Goal: Information Seeking & Learning: Learn about a topic

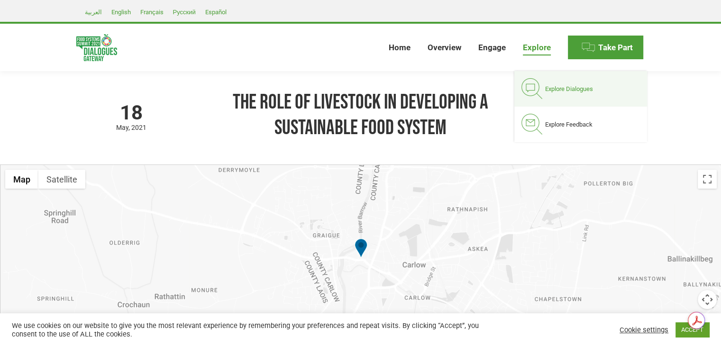
click at [545, 94] on link "Explore Dialogues" at bounding box center [581, 89] width 133 height 36
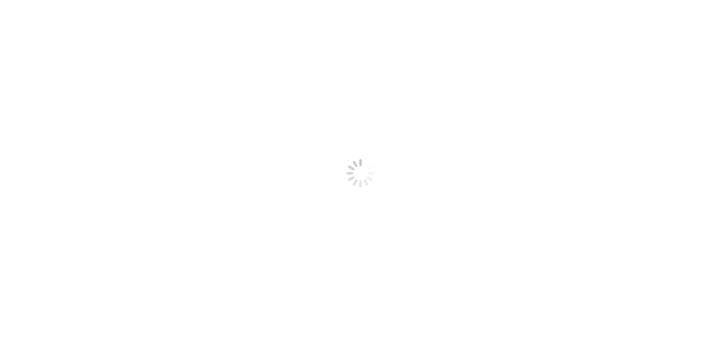
select select
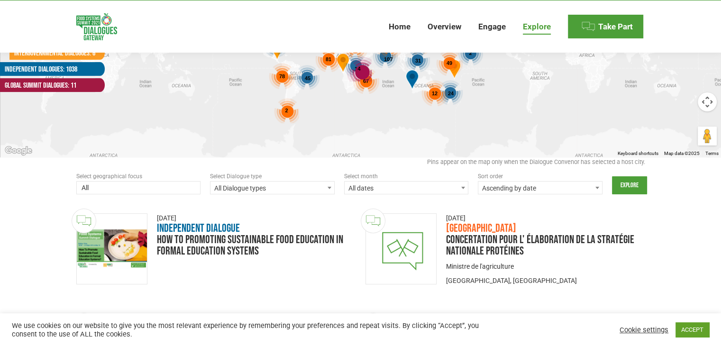
scroll to position [266, 0]
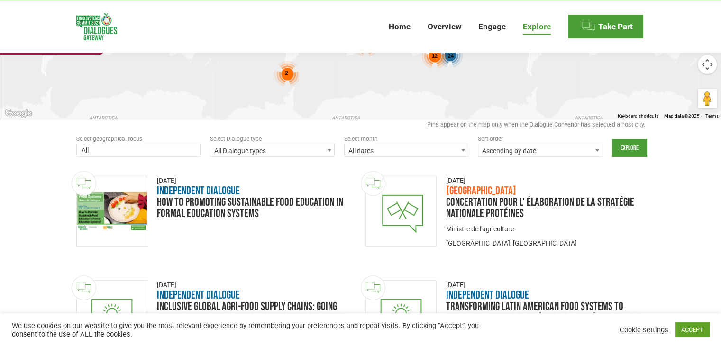
click at [260, 148] on span "All Dialogue types" at bounding box center [273, 150] width 124 height 13
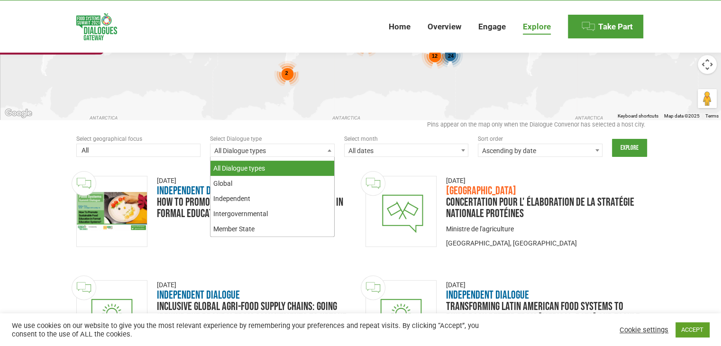
click at [260, 148] on span "All Dialogue types" at bounding box center [273, 150] width 124 height 13
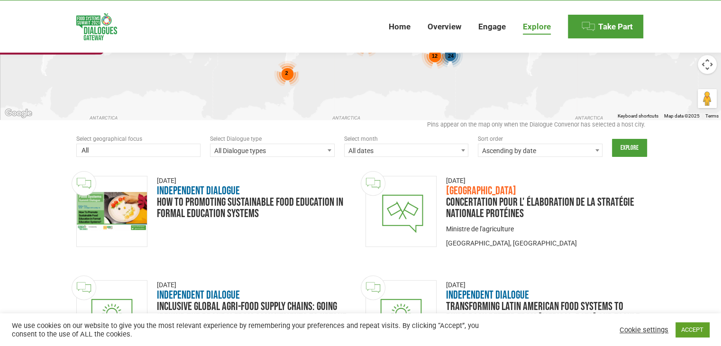
click at [180, 149] on span at bounding box center [138, 151] width 125 height 15
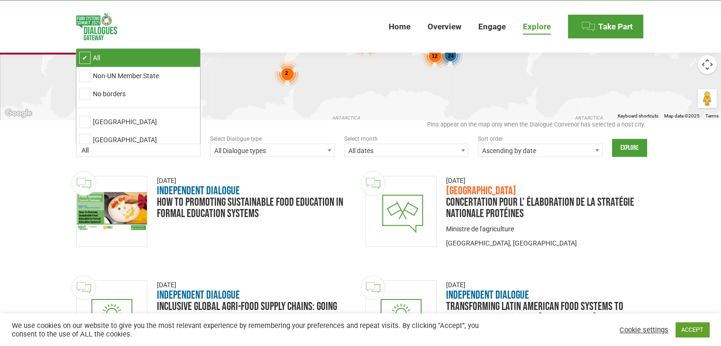
click at [180, 149] on span at bounding box center [138, 151] width 125 height 15
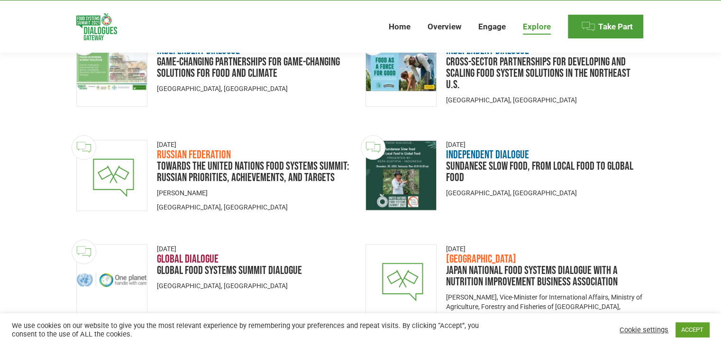
scroll to position [0, 0]
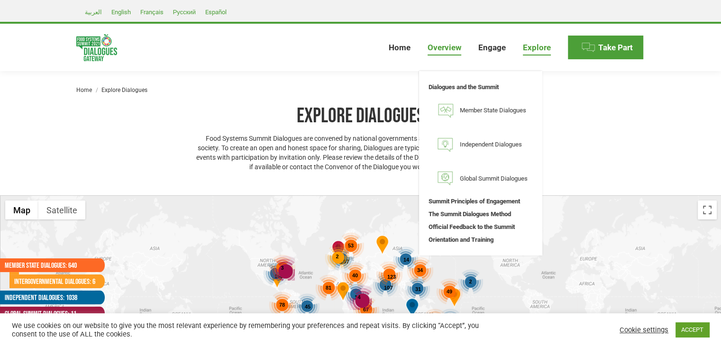
click at [436, 50] on span "Overview" at bounding box center [445, 48] width 34 height 10
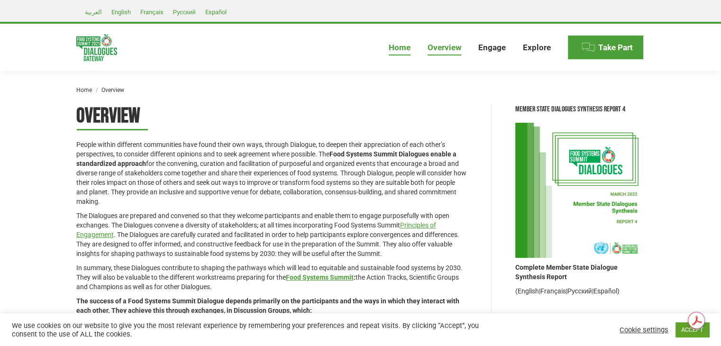
click at [398, 50] on span "Home" at bounding box center [400, 48] width 22 height 10
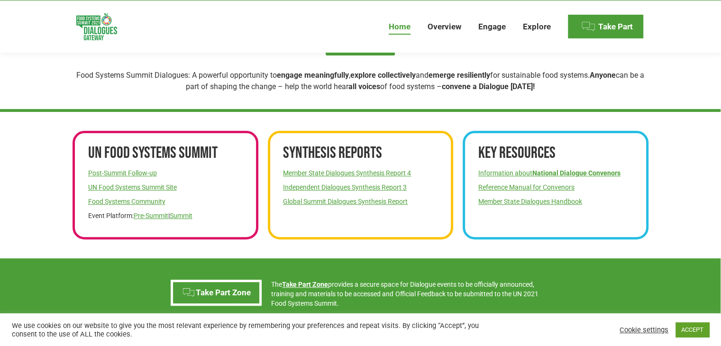
scroll to position [336, 0]
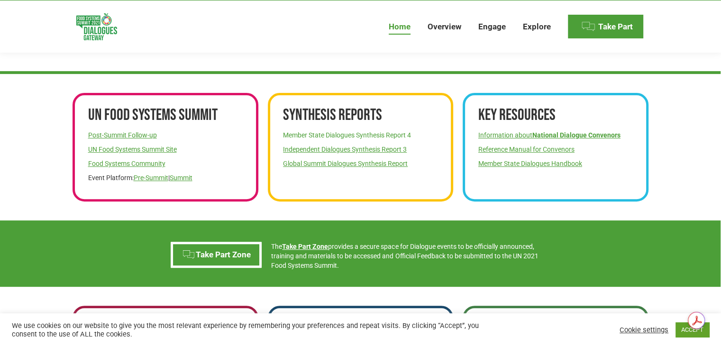
click at [335, 137] on link "Member State Dialogues Synthesis Report 4" at bounding box center [347, 135] width 128 height 8
click at [357, 150] on link "Independent Dialogues Synthesis Report 3" at bounding box center [345, 150] width 124 height 8
click at [373, 163] on link "Global Summit Dialogues Synthesis Report" at bounding box center [345, 164] width 125 height 8
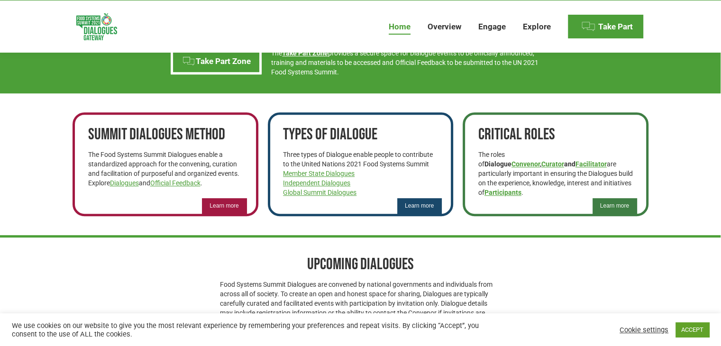
scroll to position [541, 0]
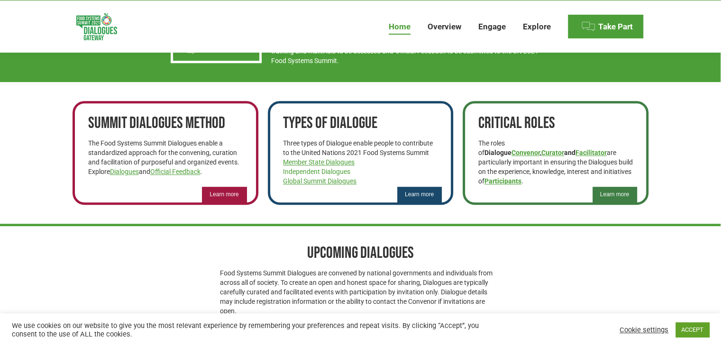
click at [311, 169] on link "Independent Dialogues" at bounding box center [316, 172] width 67 height 8
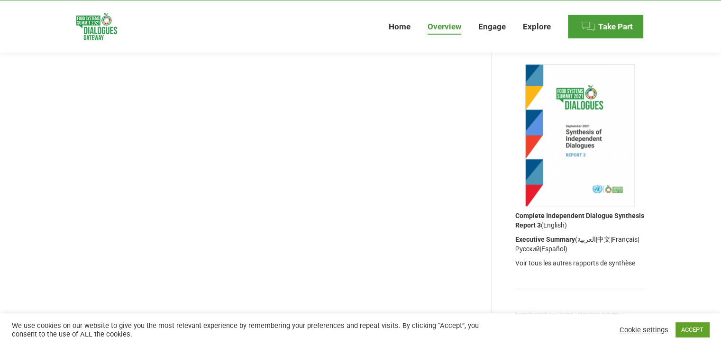
scroll to position [1026, 0]
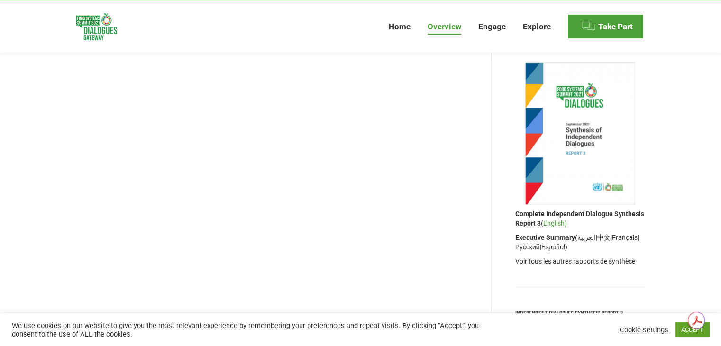
click at [558, 220] on link "English)" at bounding box center [556, 224] width 24 height 8
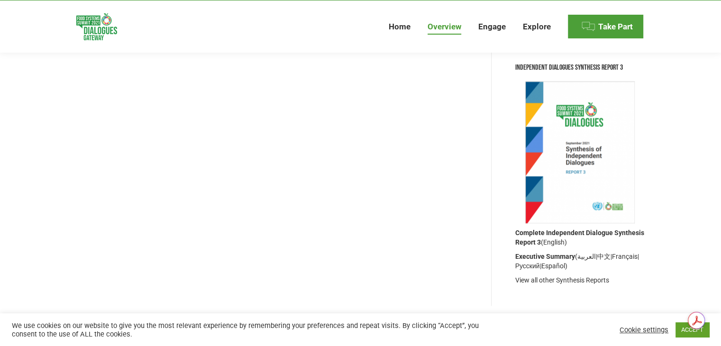
scroll to position [1311, 0]
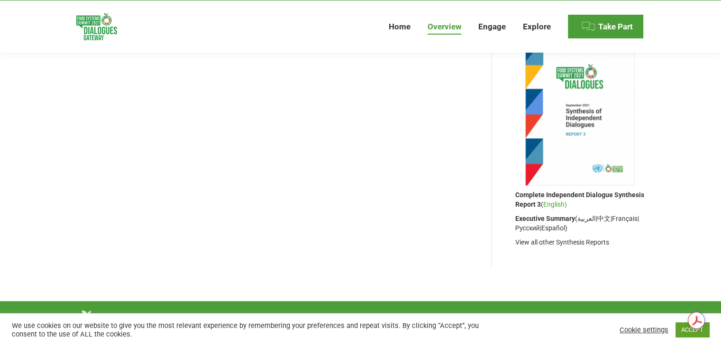
click at [554, 203] on link "English)" at bounding box center [556, 205] width 24 height 8
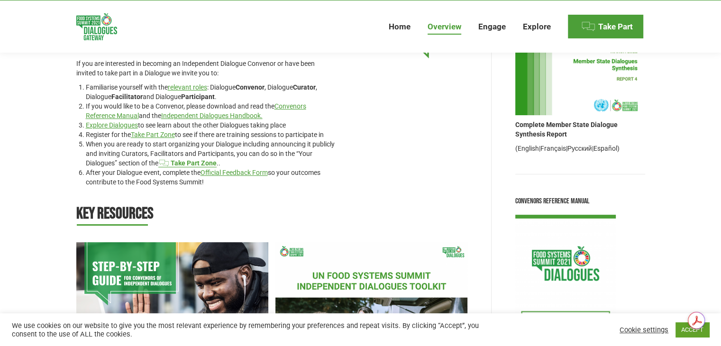
scroll to position [0, 0]
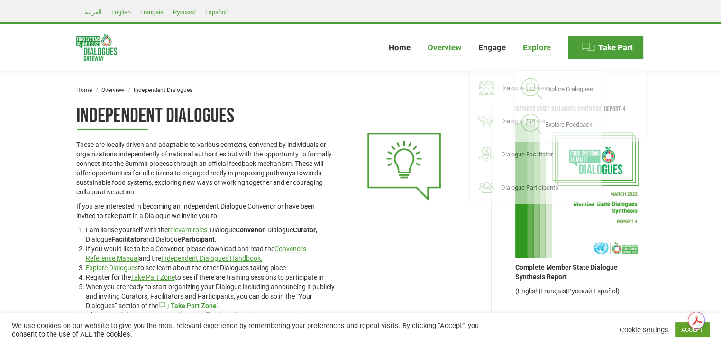
click at [544, 46] on span "Explore" at bounding box center [537, 48] width 28 height 10
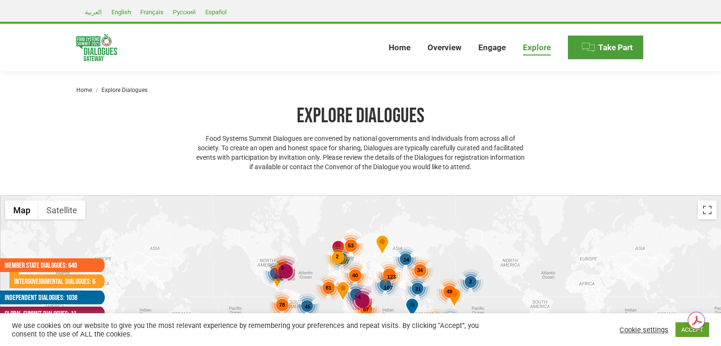
select select
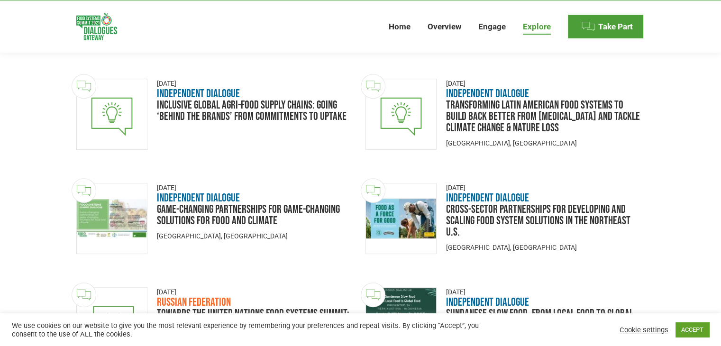
scroll to position [489, 0]
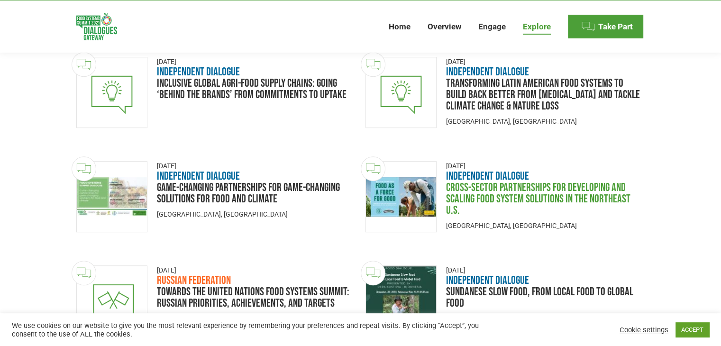
click at [509, 191] on link "Cross-sector partnerships for developing and scaling food system solutions in t…" at bounding box center [538, 199] width 185 height 37
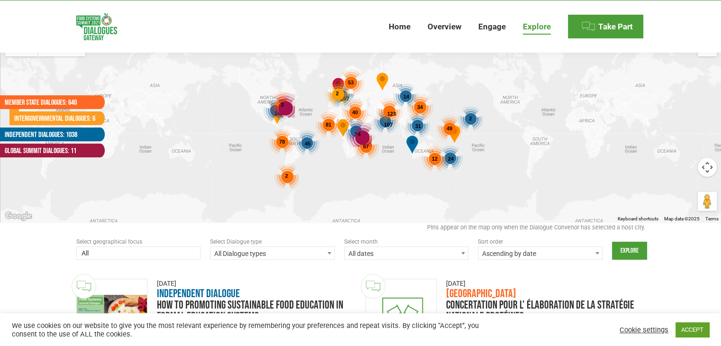
scroll to position [169, 0]
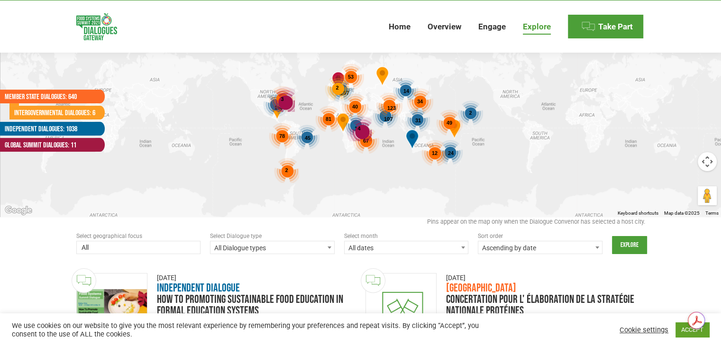
click at [328, 249] on span at bounding box center [329, 247] width 9 height 12
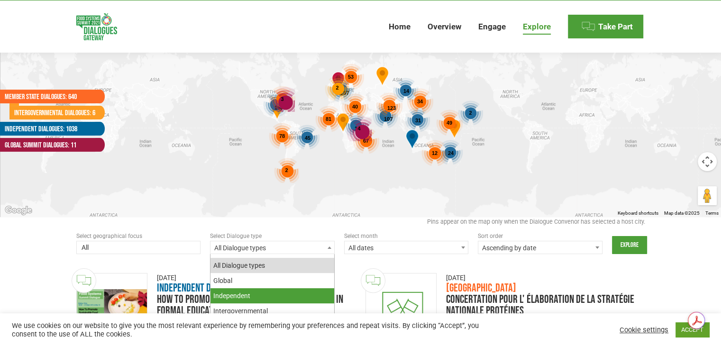
select select "independent"
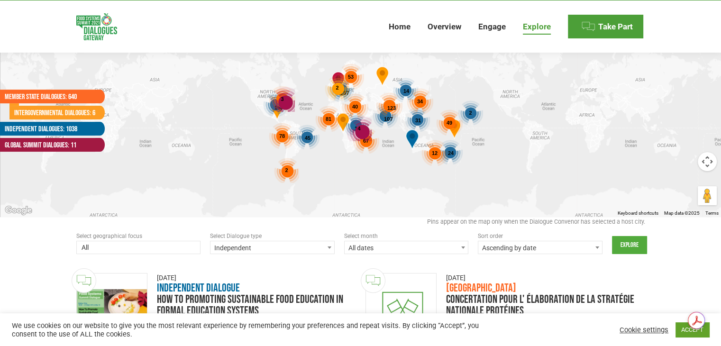
click at [627, 245] on input "Explore" at bounding box center [629, 245] width 35 height 18
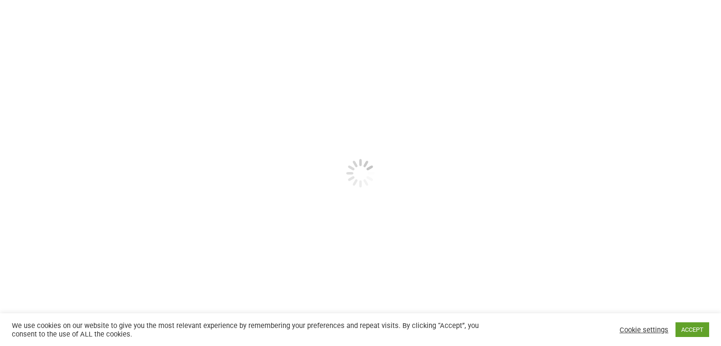
select select
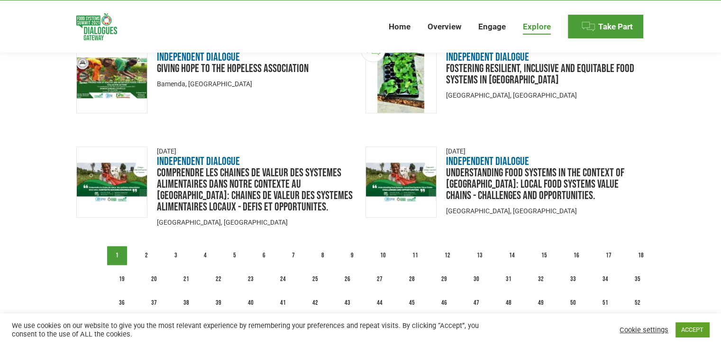
scroll to position [1262, 0]
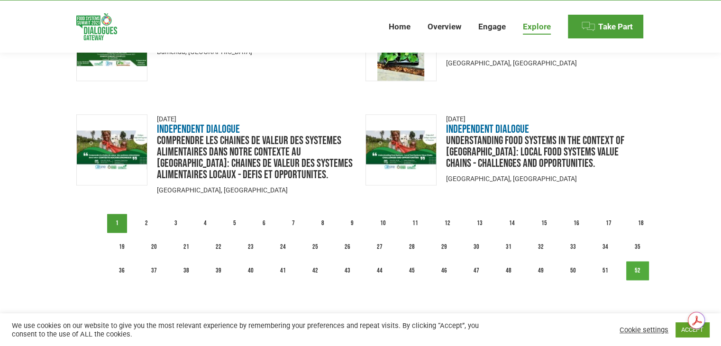
click at [633, 275] on link "52" at bounding box center [638, 270] width 23 height 19
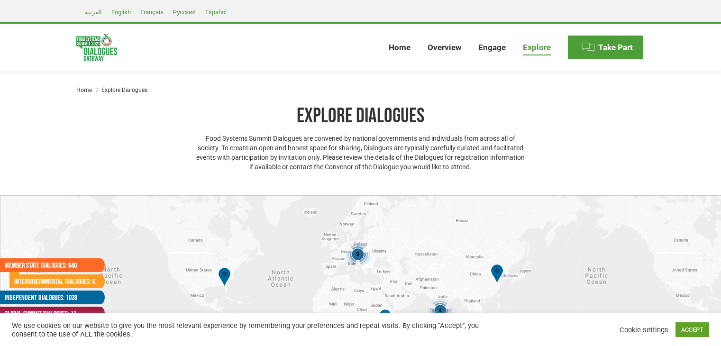
select select
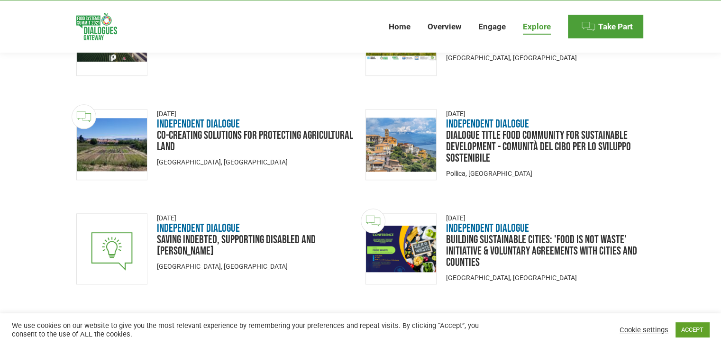
scroll to position [1197, 0]
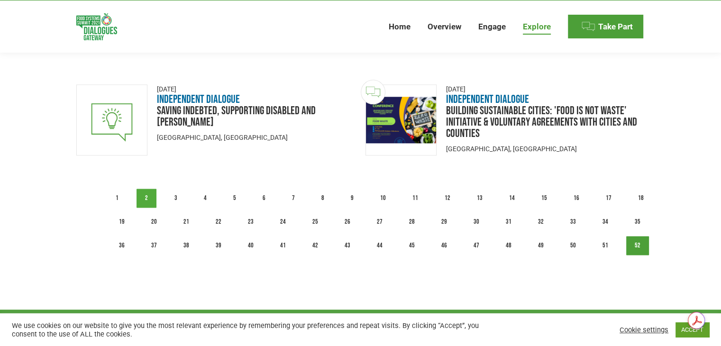
click at [148, 190] on link "2" at bounding box center [147, 198] width 20 height 19
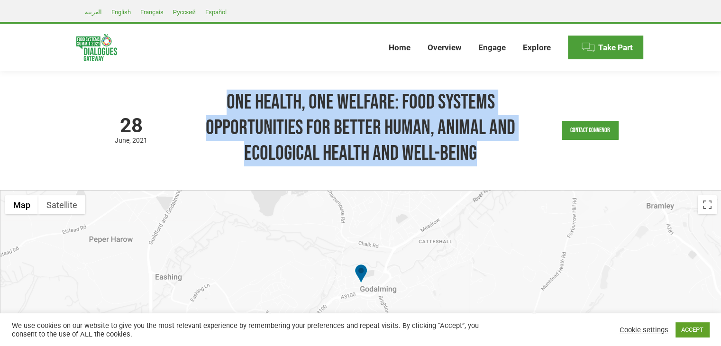
drag, startPoint x: 229, startPoint y: 97, endPoint x: 475, endPoint y: 157, distance: 253.9
click at [475, 157] on h1 "ONE HEALTH, ONE WELFARE: FOOD SYSTEMS OPPORTUNITIES FOR BETTER HUMAN, ANIMAL AN…" at bounding box center [361, 128] width 330 height 77
copy h1 "ONE HEALTH, ONE WELFARE: FOOD SYSTEMS OPPORTUNITIES FOR BETTER HUMAN, ANIMAL AN…"
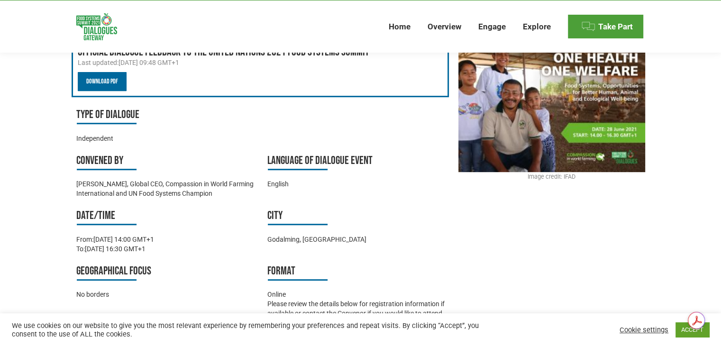
scroll to position [390, 0]
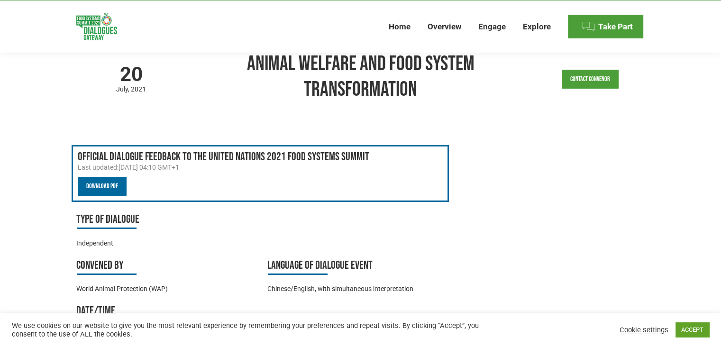
scroll to position [23, 0]
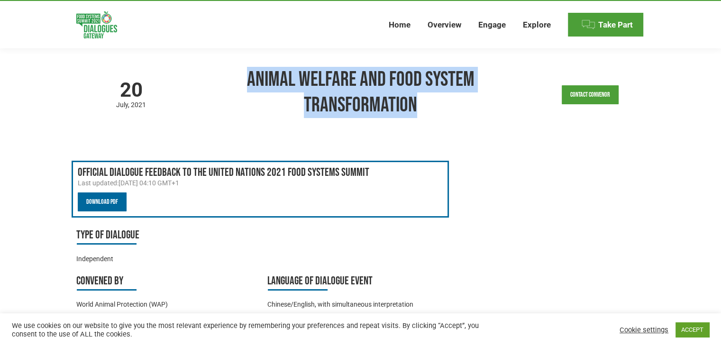
drag, startPoint x: 249, startPoint y: 74, endPoint x: 414, endPoint y: 106, distance: 167.2
click at [414, 106] on h1 "Animal Welfare and Food System Transformation" at bounding box center [361, 92] width 330 height 51
copy h1 "Animal Welfare and Food System Transformation"
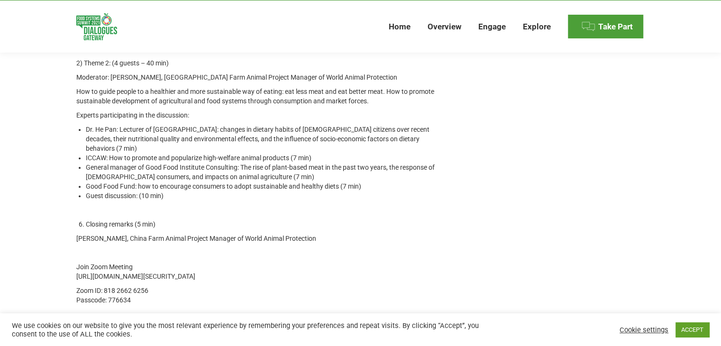
scroll to position [1107, 0]
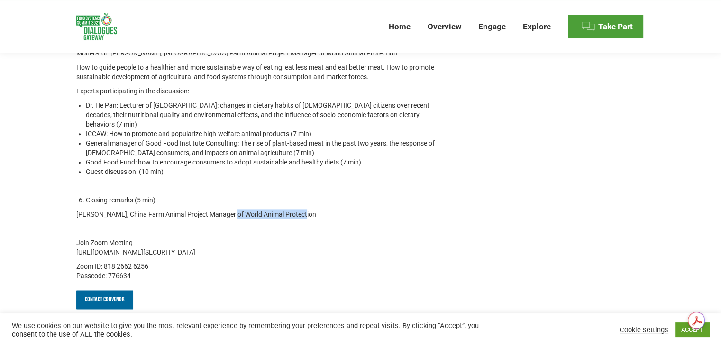
drag, startPoint x: 301, startPoint y: 194, endPoint x: 230, endPoint y: 192, distance: 70.7
click at [230, 210] on p "[PERSON_NAME], China Farm Animal Project Manager of World Animal Protection" at bounding box center [262, 214] width 373 height 9
copy p "World Animal Protection"
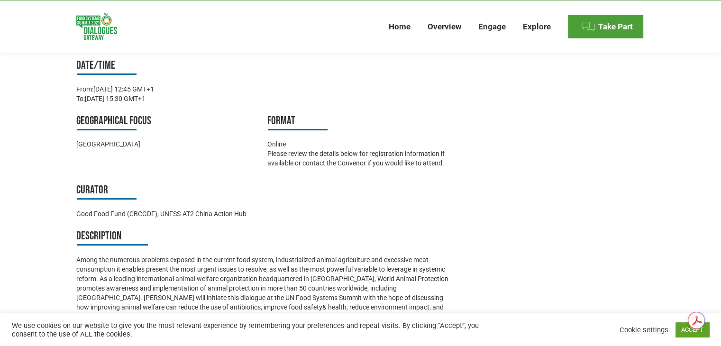
scroll to position [224, 0]
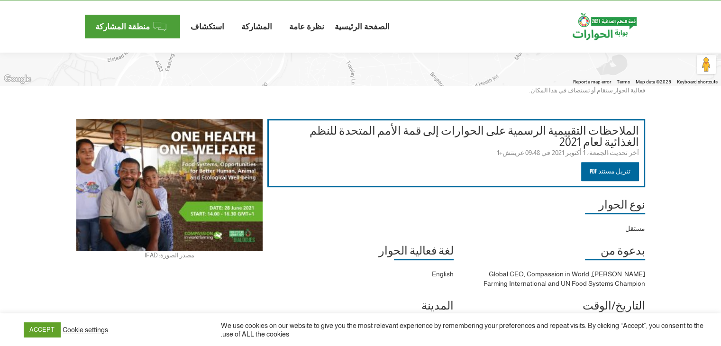
scroll to position [351, 0]
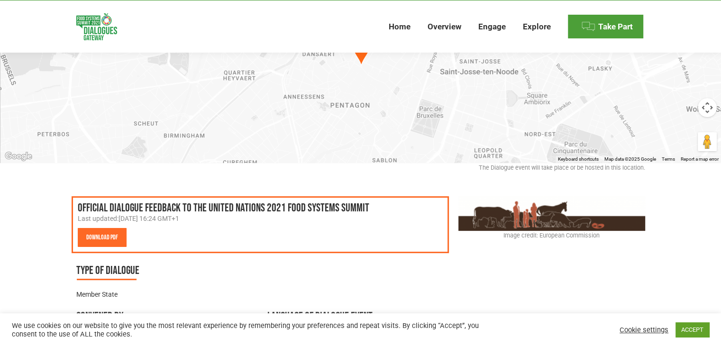
scroll to position [168, 0]
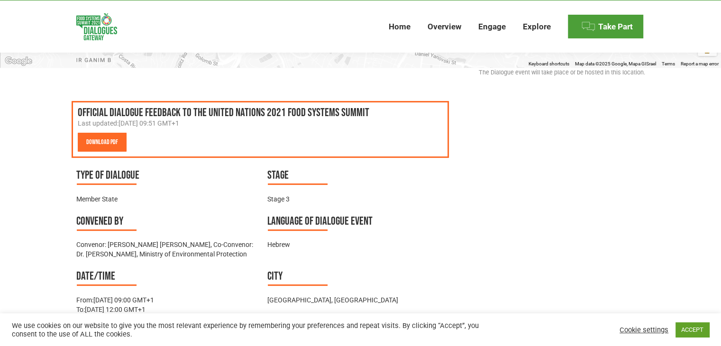
scroll to position [268, 0]
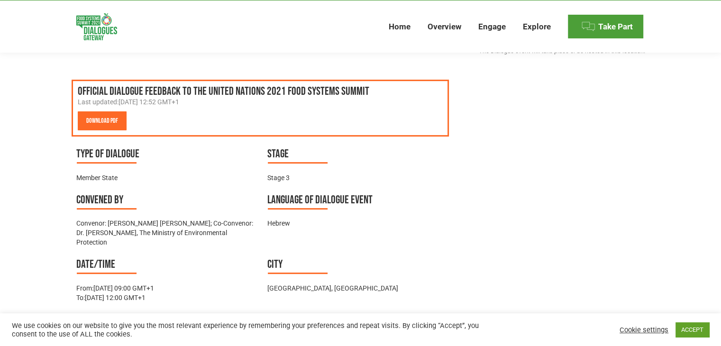
scroll to position [285, 0]
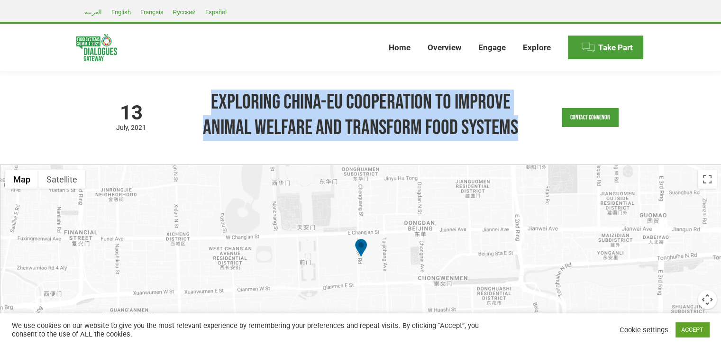
drag, startPoint x: 213, startPoint y: 101, endPoint x: 515, endPoint y: 129, distance: 303.0
click at [515, 129] on h1 "Exploring China-EU Cooperation to Improve Animal Welfare and Transform Food Sys…" at bounding box center [361, 115] width 330 height 51
copy h1 "Exploring China-EU Cooperation to Improve Animal Welfare and Transform Food Sys…"
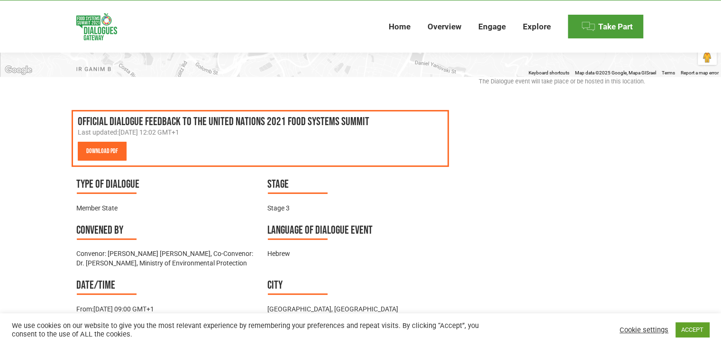
scroll to position [256, 0]
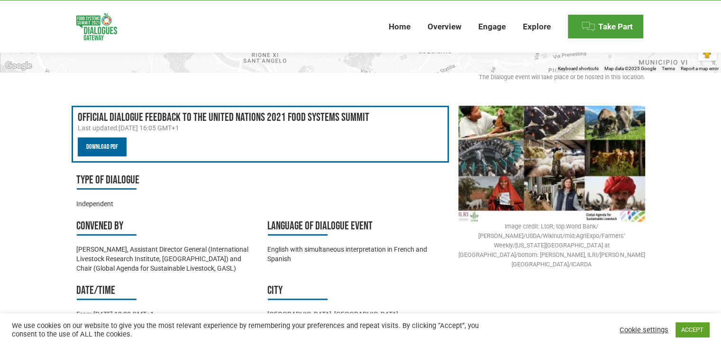
scroll to position [285, 0]
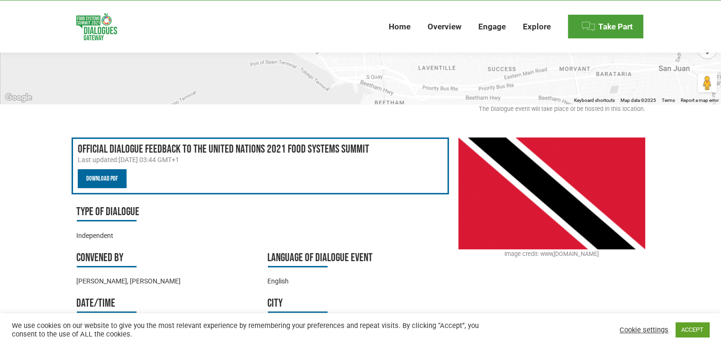
scroll to position [214, 0]
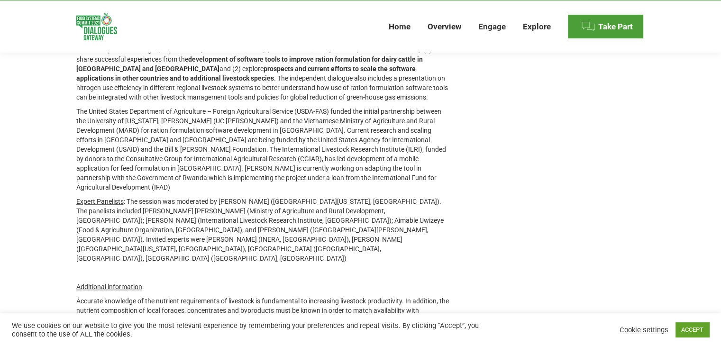
scroll to position [706, 0]
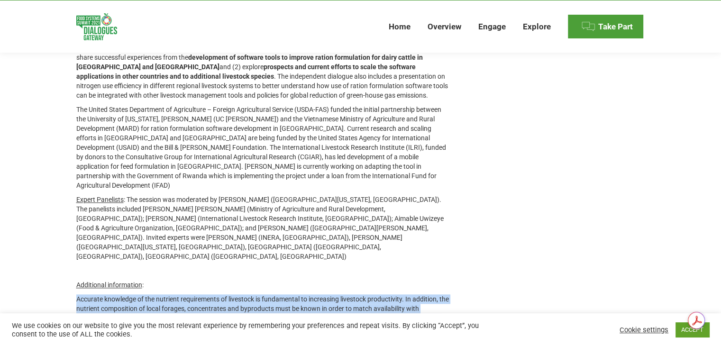
drag, startPoint x: 718, startPoint y: 228, endPoint x: 720, endPoint y: 267, distance: 38.9
click at [720, 267] on div "21 June 2021 based on GMT timezone Improved Efficiency of Animal Feed Resource …" at bounding box center [360, 49] width 721 height 1369
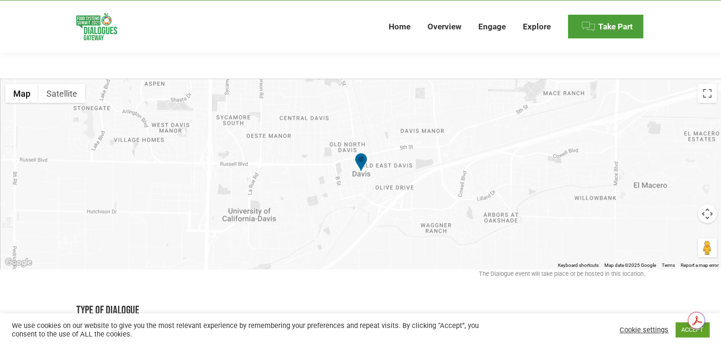
scroll to position [0, 0]
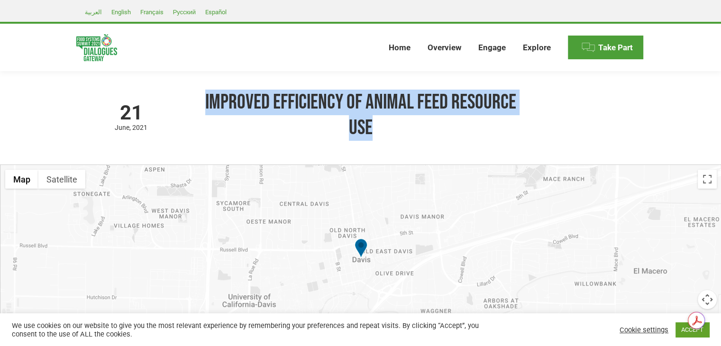
drag, startPoint x: 205, startPoint y: 101, endPoint x: 384, endPoint y: 126, distance: 180.5
click at [384, 126] on h1 "Improved Efficiency of Animal Feed Resource Use" at bounding box center [361, 115] width 330 height 51
copy h1 "Improved Efficiency of Animal Feed Resource Use"
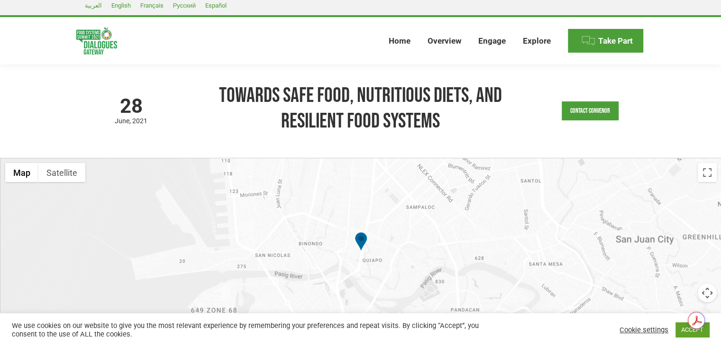
scroll to position [0, 0]
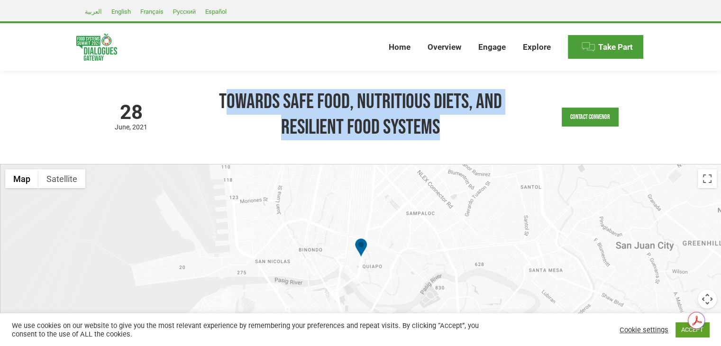
drag, startPoint x: 224, startPoint y: 103, endPoint x: 450, endPoint y: 128, distance: 227.1
click at [450, 128] on h1 "Towards Safe Food, Nutritious Diets, and Resilient Food Systems" at bounding box center [361, 114] width 330 height 51
copy h1 "owards Safe Food, Nutritious Diets, and Resilient Food Systems"
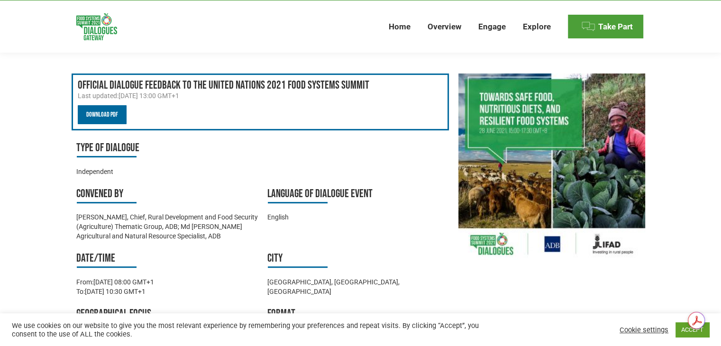
scroll to position [320, 0]
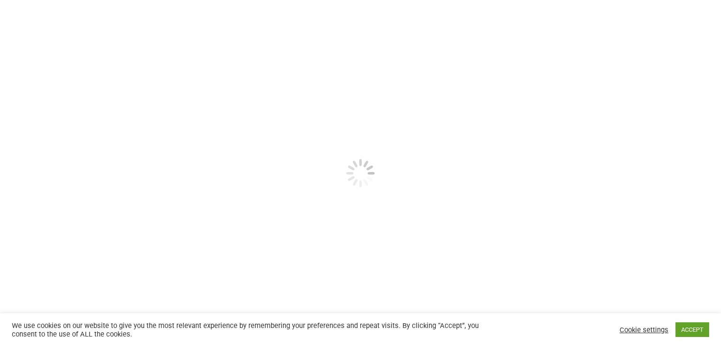
select select
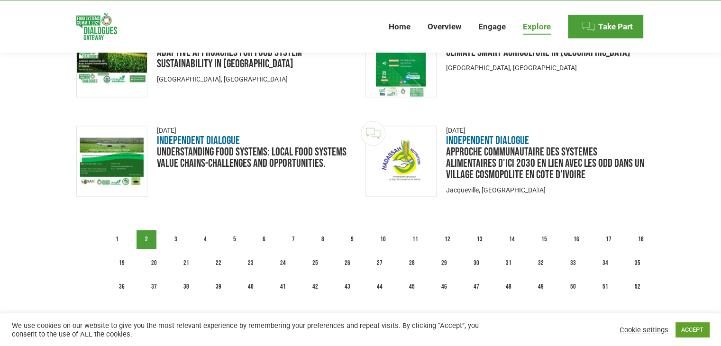
scroll to position [1292, 0]
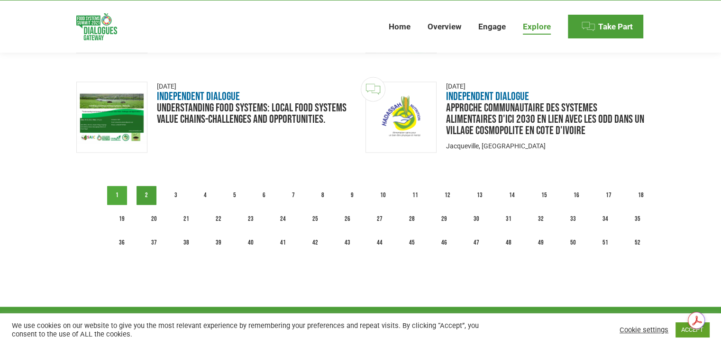
click at [118, 188] on link "1" at bounding box center [117, 195] width 20 height 19
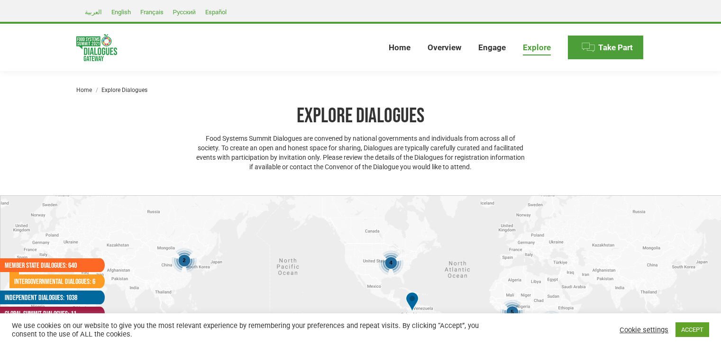
select select
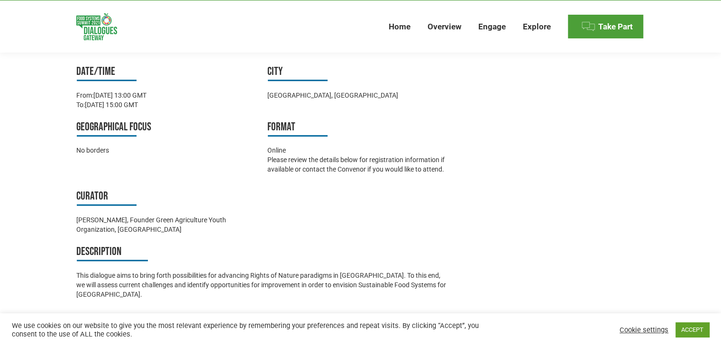
scroll to position [528, 0]
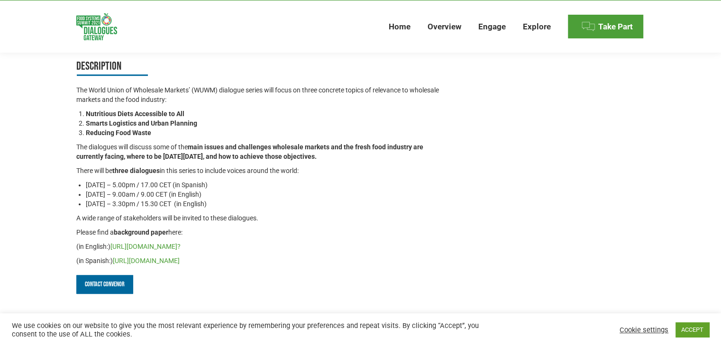
scroll to position [541, 0]
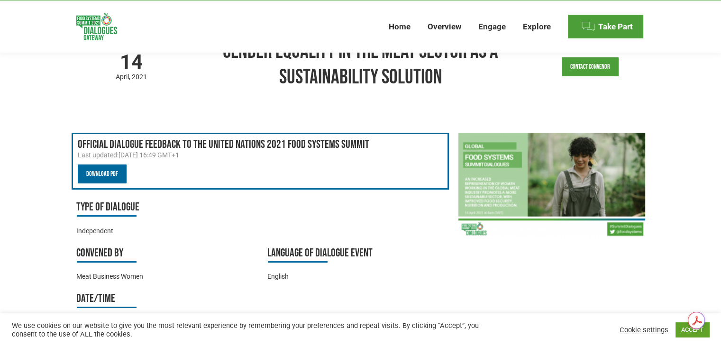
scroll to position [34, 0]
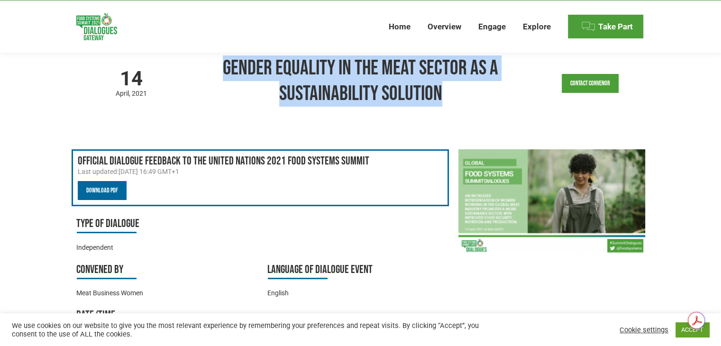
drag, startPoint x: 440, startPoint y: 91, endPoint x: 224, endPoint y: 63, distance: 217.6
click at [224, 63] on h1 "Gender Equality in the Meat Sector as a Sustainability Solution" at bounding box center [361, 80] width 330 height 51
copy h1 "Gender Equality in the Meat Sector as a Sustainability Solution"
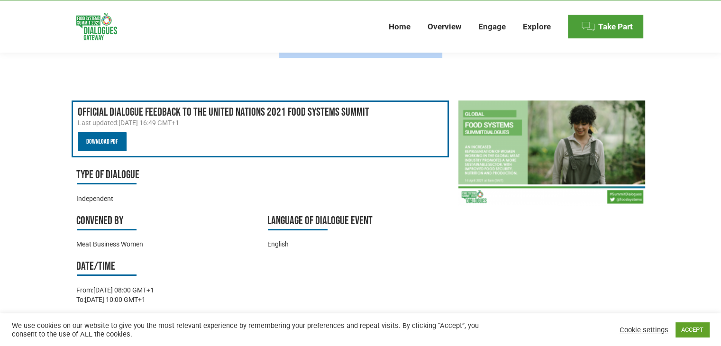
scroll to position [81, 0]
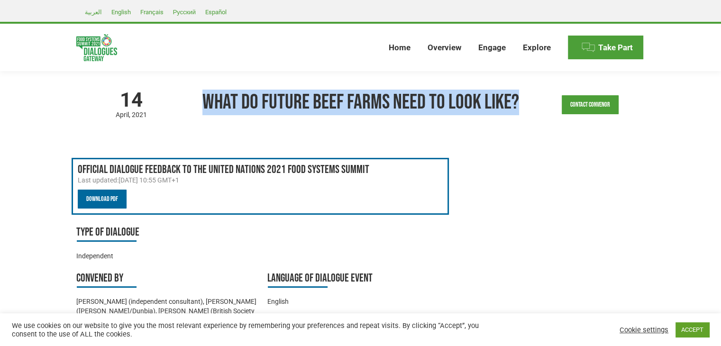
drag, startPoint x: 197, startPoint y: 98, endPoint x: 518, endPoint y: 91, distance: 320.7
click at [518, 91] on h1 "What do Future Beef Farms need to look like?" at bounding box center [361, 103] width 330 height 26
copy h1 "What do Future Beef Farms need to look like?"
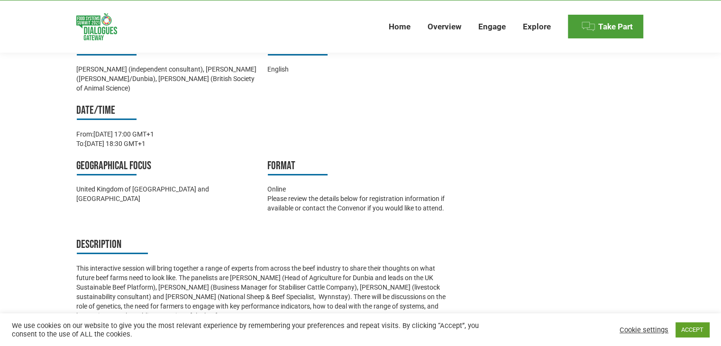
scroll to position [377, 0]
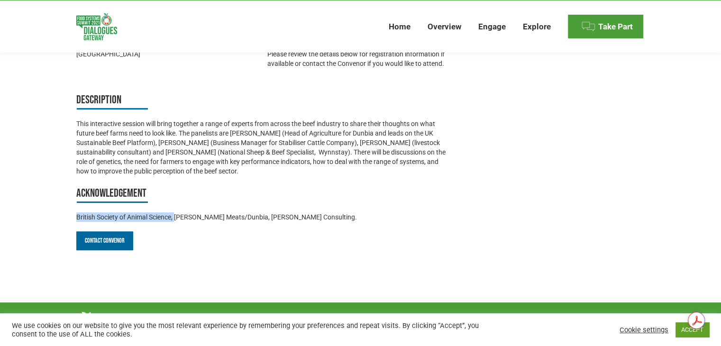
drag, startPoint x: 176, startPoint y: 217, endPoint x: 75, endPoint y: 217, distance: 101.5
click at [75, 217] on div "Official Dialogue Feedback to the United Nations 2021 Food Systems Summit Last …" at bounding box center [361, 16] width 617 height 470
copy div "British Society of Animal Science,"
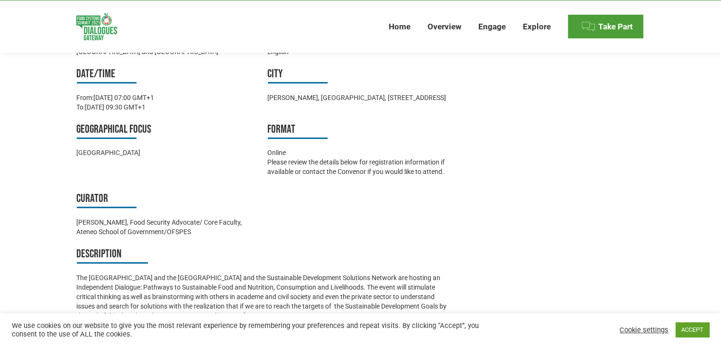
scroll to position [482, 0]
